Goal: Task Accomplishment & Management: Manage account settings

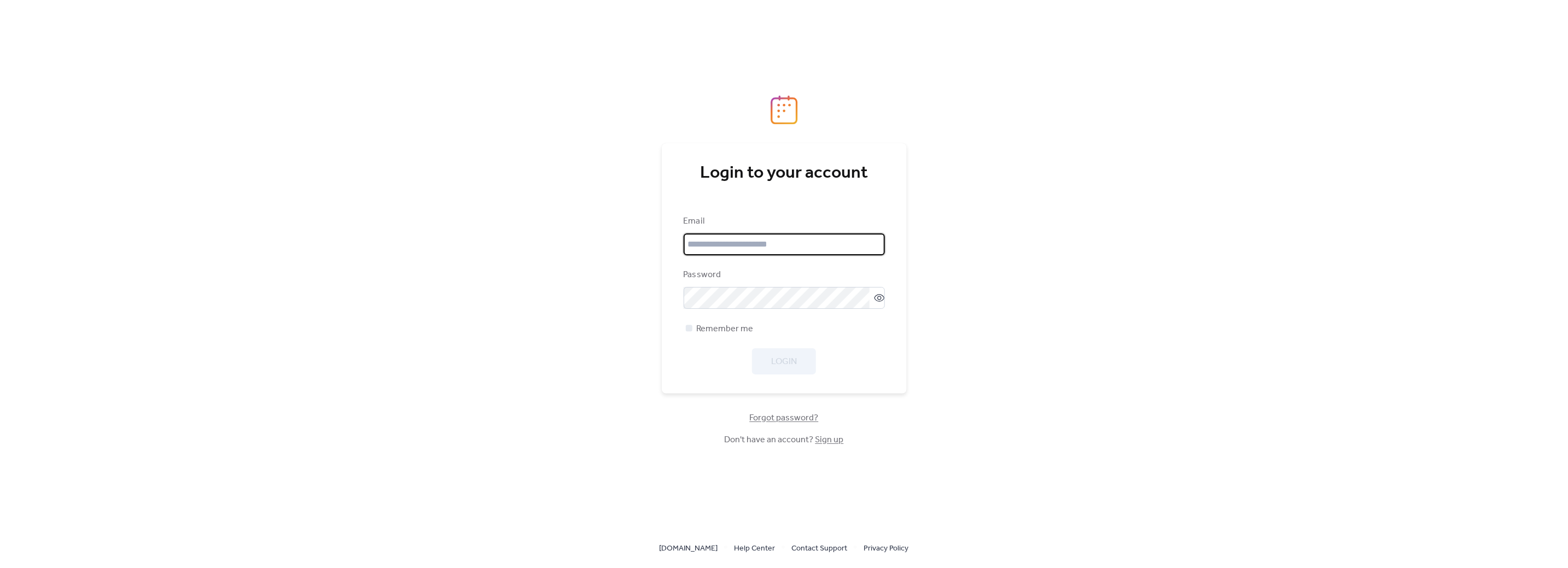
type input "**********"
click at [801, 364] on div "Login" at bounding box center [784, 361] width 201 height 26
click at [783, 363] on span "Login" at bounding box center [783, 362] width 26 height 13
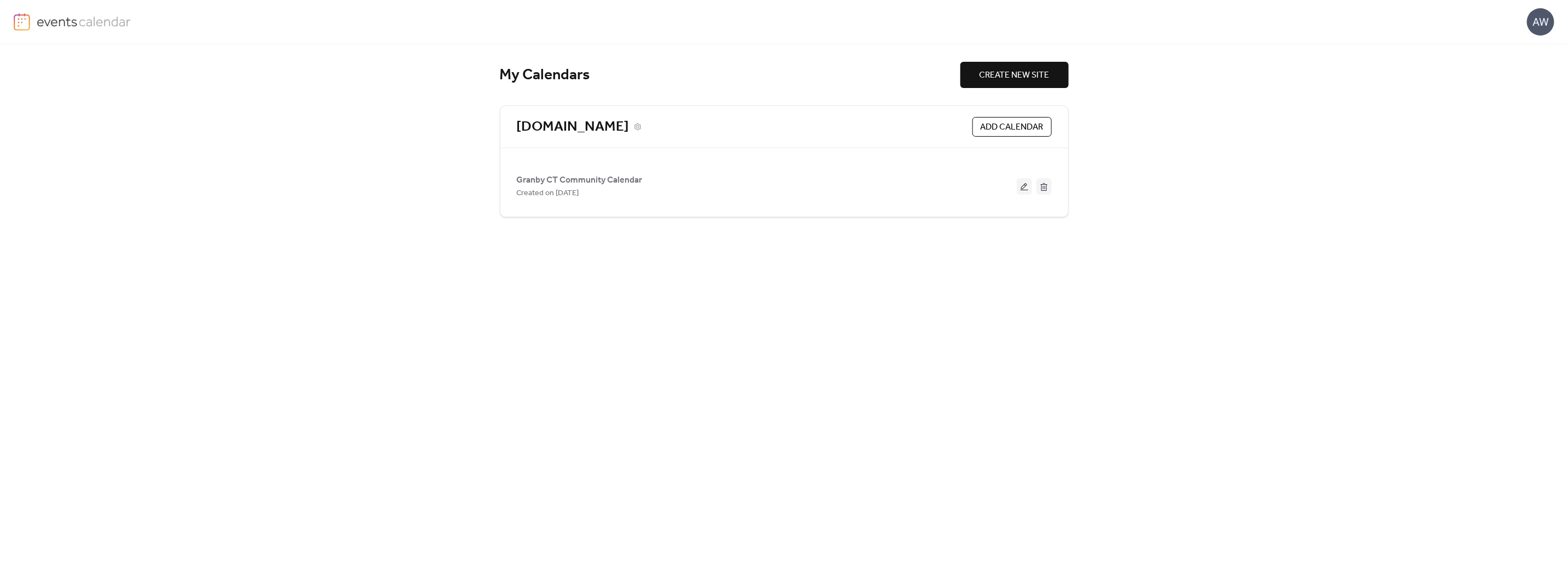
click at [610, 128] on link "[DOMAIN_NAME]" at bounding box center [572, 127] width 112 height 18
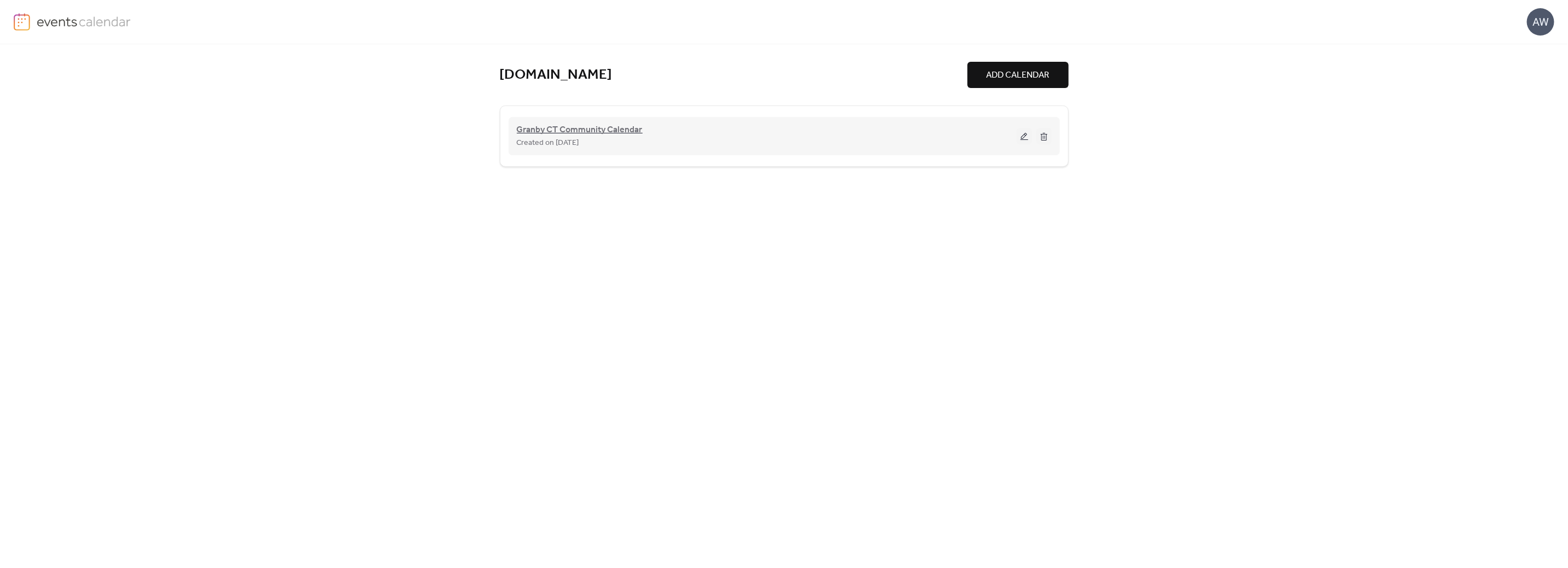
click at [564, 131] on span "Granby CT Community Calendar" at bounding box center [579, 130] width 125 height 13
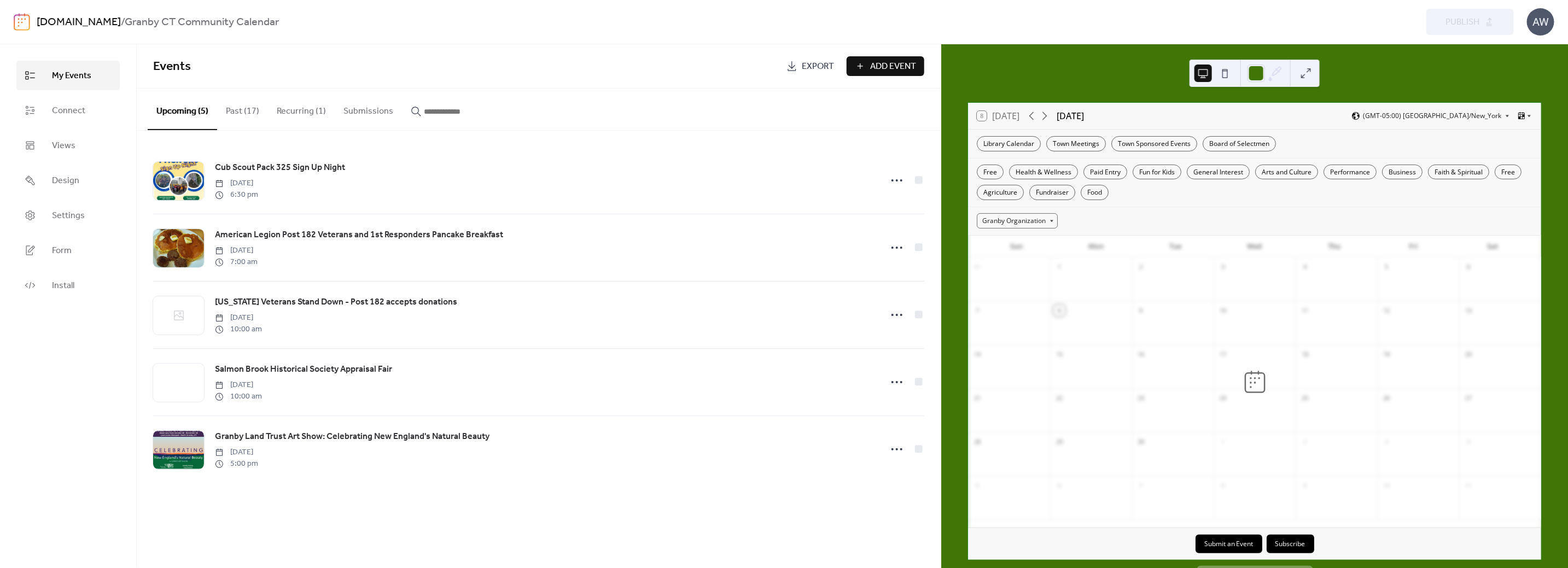
click at [366, 112] on button "Submissions" at bounding box center [368, 108] width 68 height 41
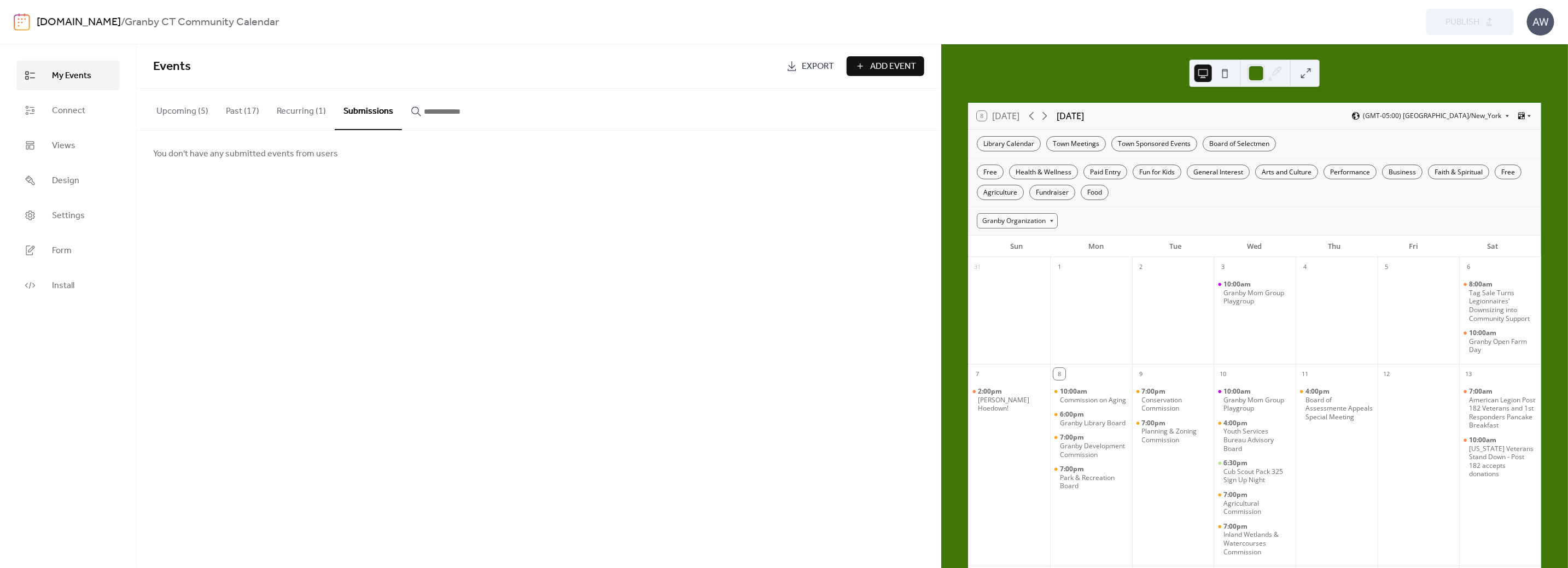
click at [183, 111] on button "Upcoming (5)" at bounding box center [182, 108] width 70 height 41
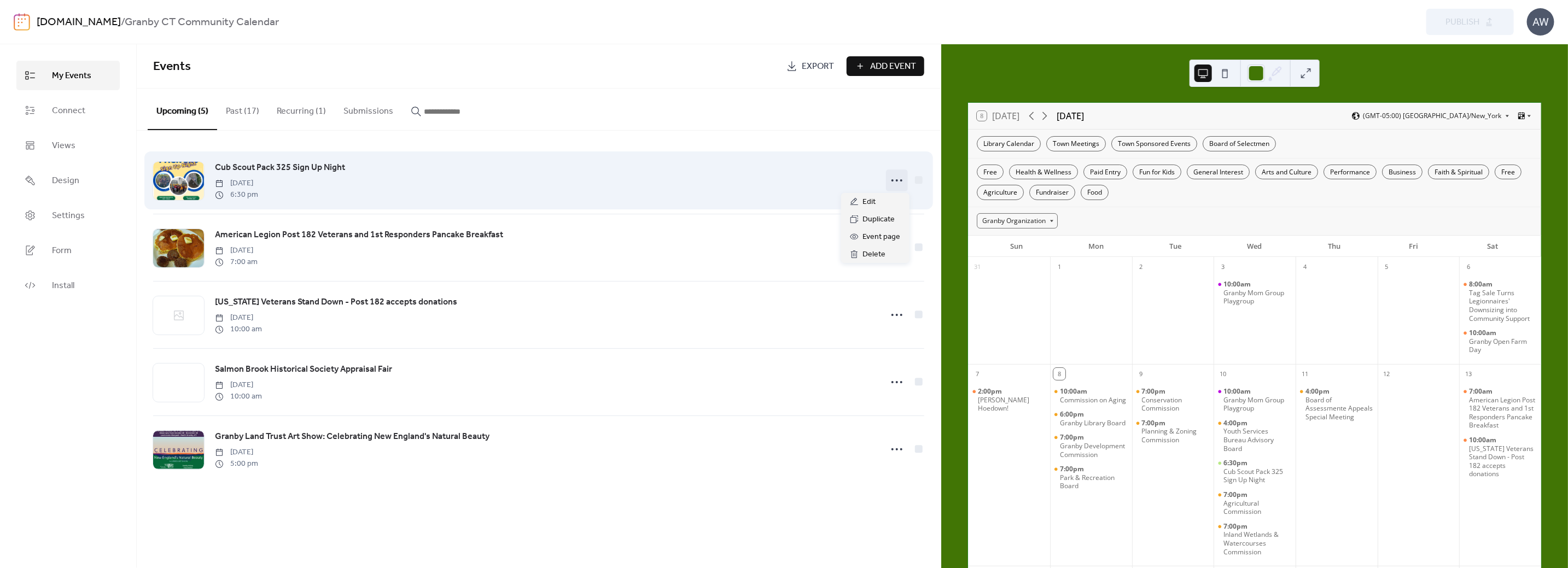
click at [898, 181] on icon at bounding box center [896, 180] width 17 height 17
click at [897, 179] on icon at bounding box center [896, 180] width 17 height 17
